Goal: Information Seeking & Learning: Learn about a topic

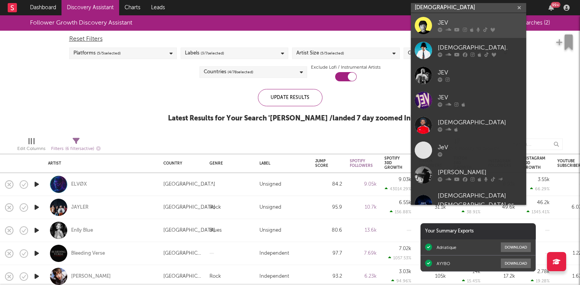
type input "[DEMOGRAPHIC_DATA]"
click at [464, 23] on div "JEV" at bounding box center [480, 22] width 85 height 9
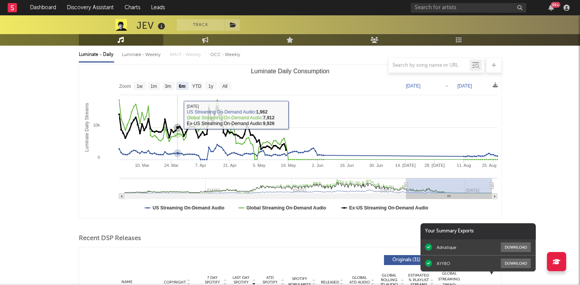
scroll to position [85, 0]
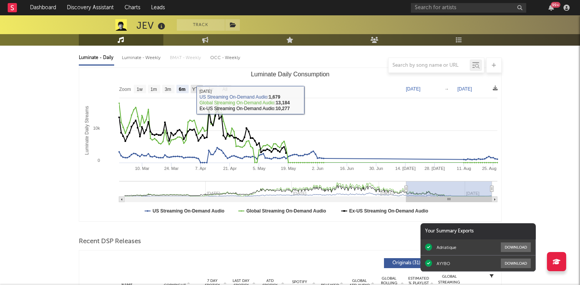
click at [192, 88] on text "YTD" at bounding box center [196, 89] width 9 height 5
select select "YTD"
type input "[DATE]"
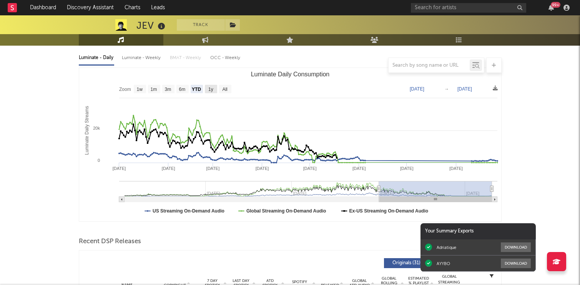
click at [206, 89] on rect "Luminate Daily Consumption" at bounding box center [211, 89] width 12 height 8
select select "1y"
type input "[DATE]"
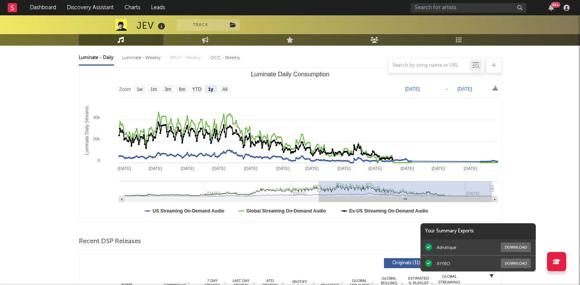
click at [212, 90] on text "1y" at bounding box center [210, 89] width 5 height 5
select select "1y"
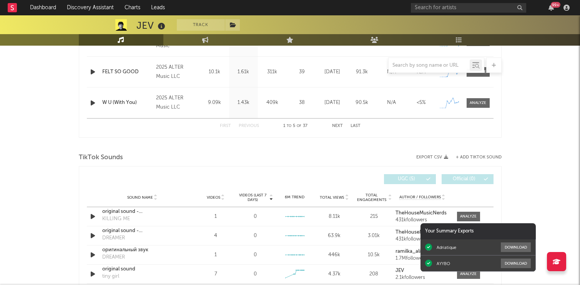
scroll to position [482, 0]
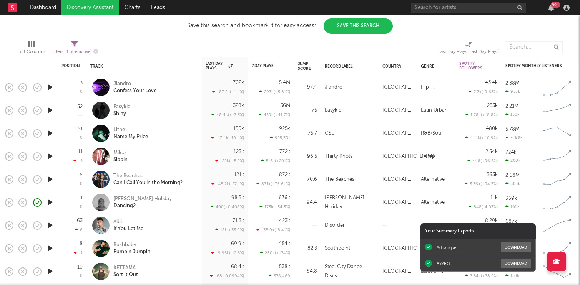
click at [48, 109] on icon "button" at bounding box center [50, 111] width 8 height 10
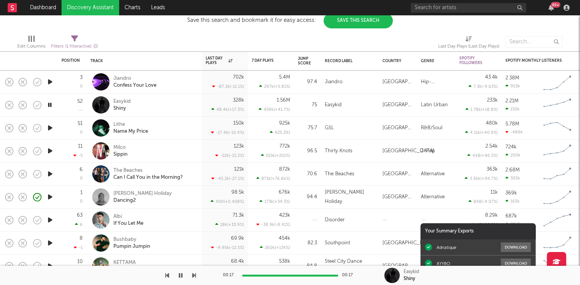
click at [52, 128] on icon "button" at bounding box center [50, 128] width 8 height 10
click at [51, 151] on icon "button" at bounding box center [50, 151] width 8 height 10
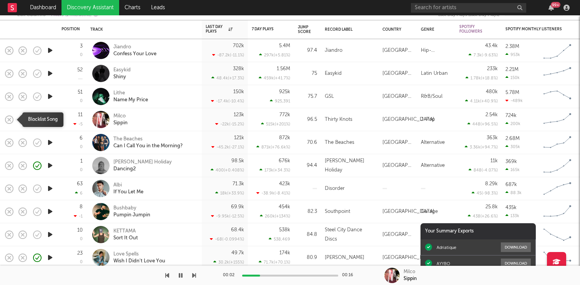
click at [9, 120] on rect "button" at bounding box center [9, 119] width 3 height 3
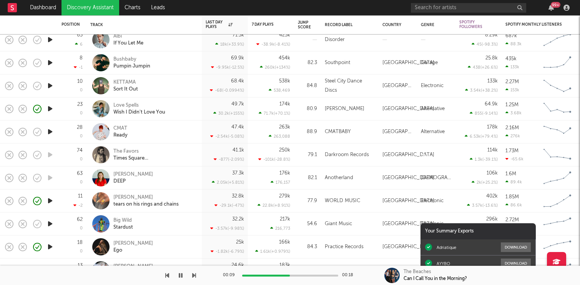
click at [48, 132] on icon "button" at bounding box center [50, 132] width 8 height 10
click at [51, 133] on icon "button" at bounding box center [49, 132] width 7 height 10
